Goal: Find specific page/section: Find specific page/section

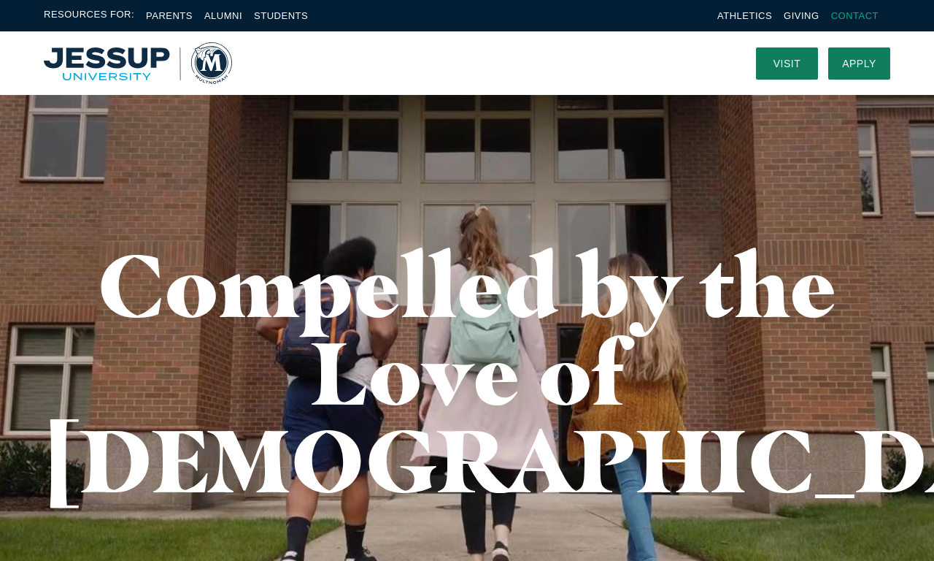
click at [855, 15] on link "Contact" at bounding box center [854, 15] width 47 height 11
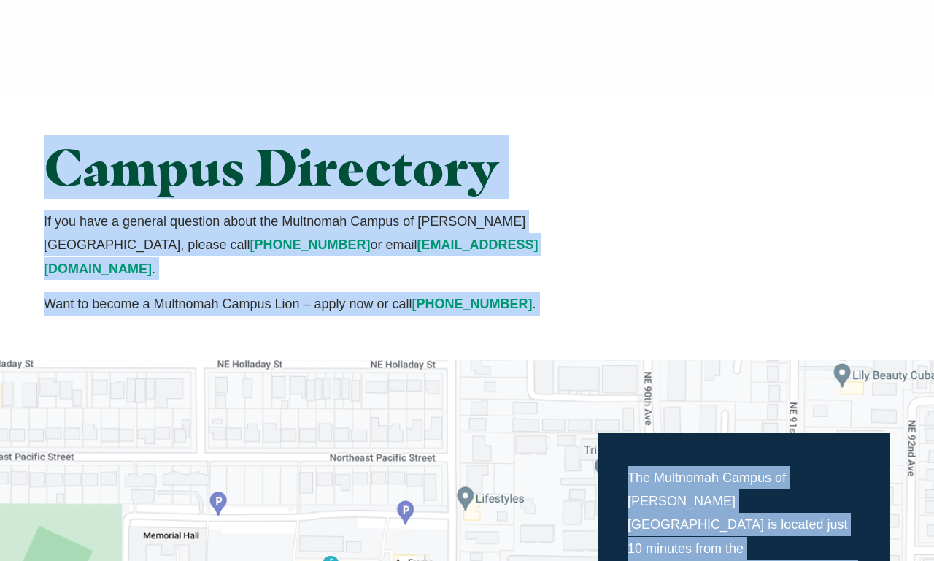
scroll to position [490, 0]
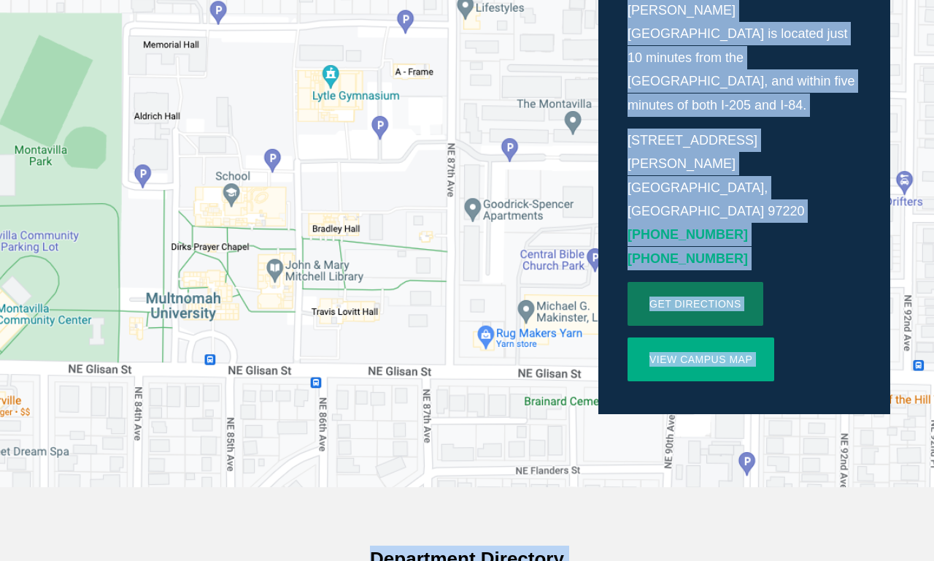
click at [701, 337] on link "View Campus Map" at bounding box center [701, 359] width 147 height 44
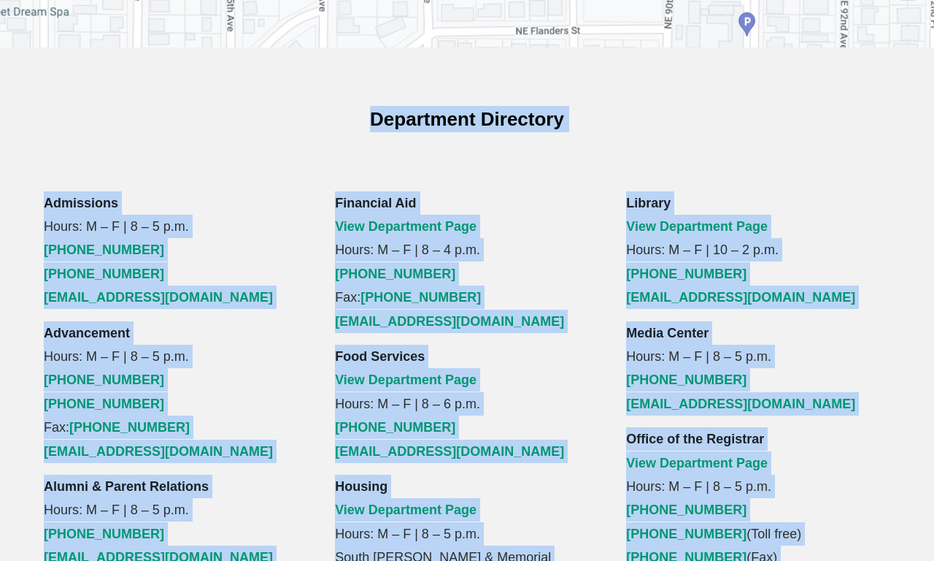
scroll to position [981, 0]
